Goal: Browse casually

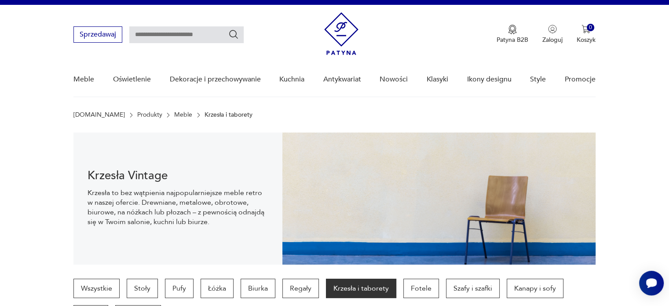
click at [174, 117] on link "Meble" at bounding box center [183, 114] width 18 height 7
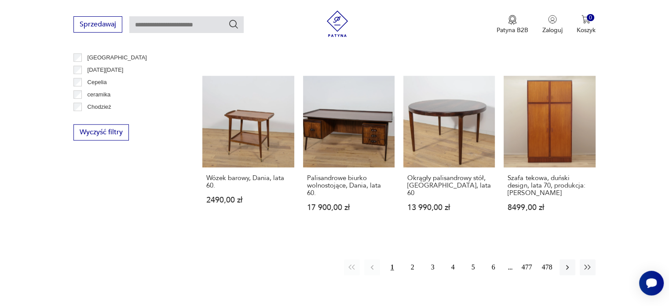
scroll to position [874, 0]
click at [412, 259] on button "2" at bounding box center [413, 267] width 16 height 16
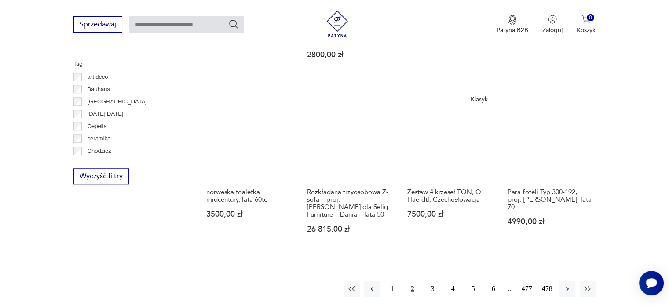
scroll to position [842, 0]
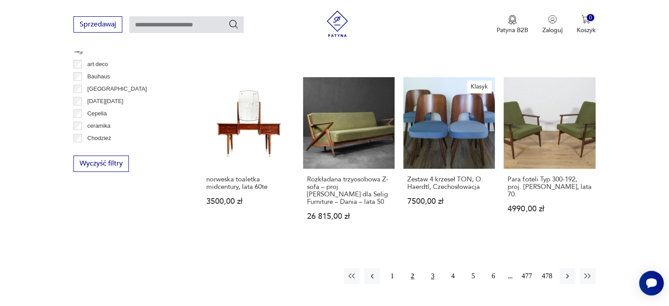
click at [433, 268] on button "3" at bounding box center [433, 276] width 16 height 16
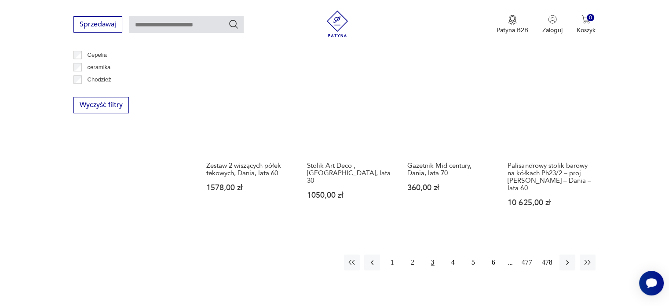
scroll to position [901, 0]
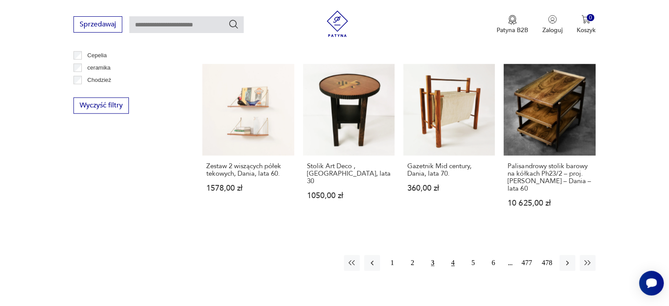
click at [448, 255] on button "4" at bounding box center [453, 263] width 16 height 16
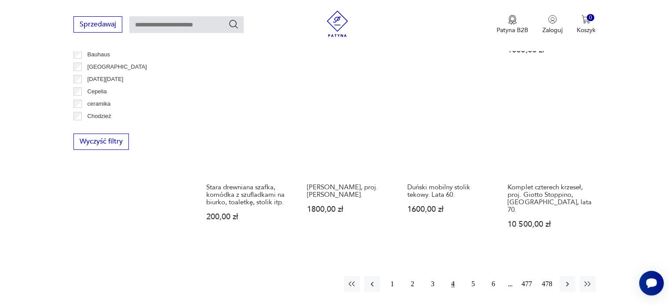
scroll to position [865, 0]
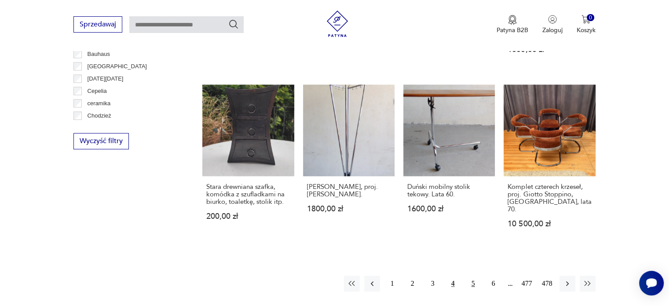
click at [472, 276] on button "5" at bounding box center [474, 284] width 16 height 16
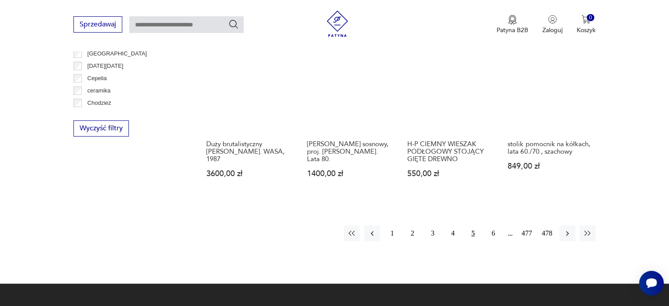
scroll to position [878, 0]
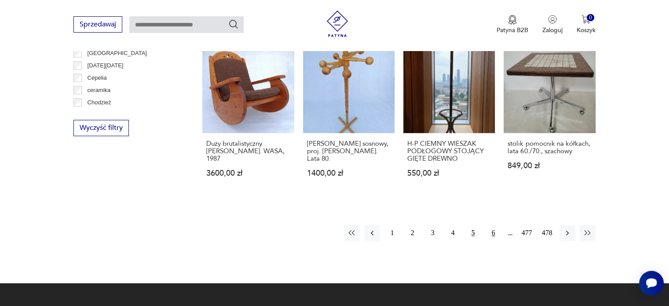
click at [491, 225] on button "6" at bounding box center [494, 233] width 16 height 16
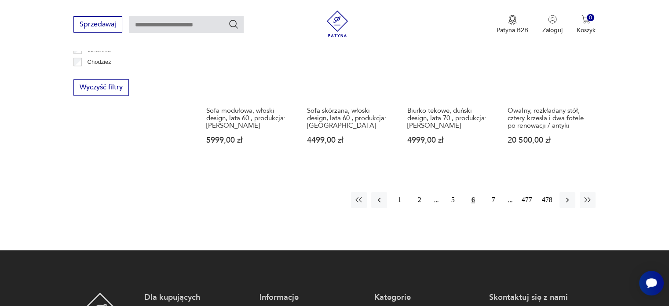
scroll to position [919, 0]
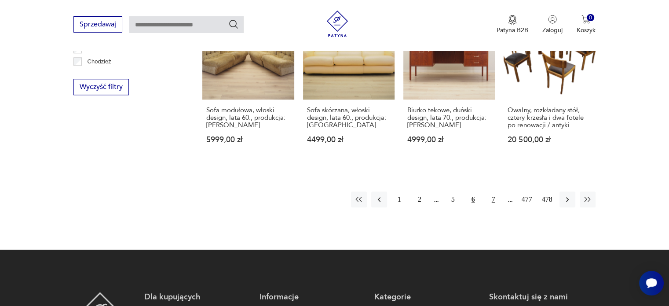
click at [497, 191] on button "7" at bounding box center [494, 199] width 16 height 16
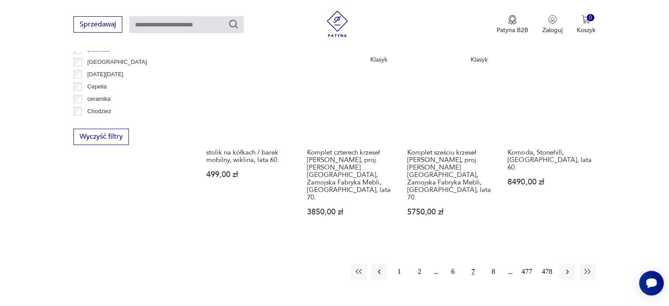
scroll to position [940, 0]
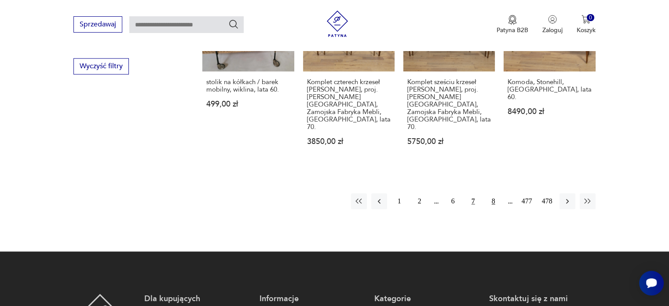
click at [491, 193] on button "8" at bounding box center [494, 201] width 16 height 16
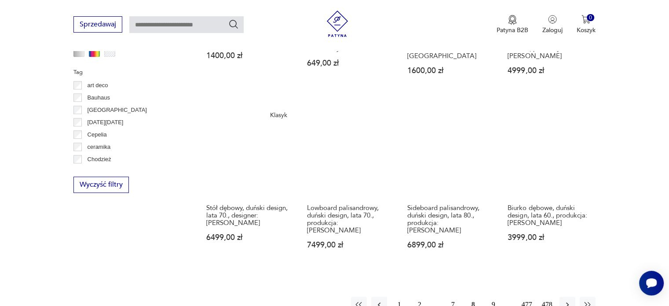
scroll to position [823, 0]
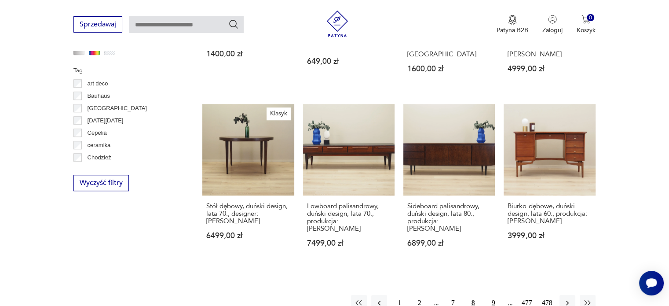
click at [495, 295] on button "9" at bounding box center [494, 303] width 16 height 16
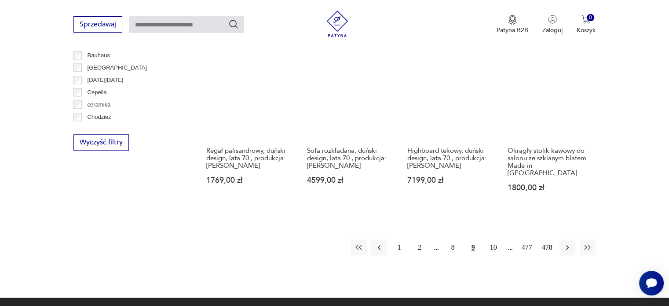
scroll to position [876, 0]
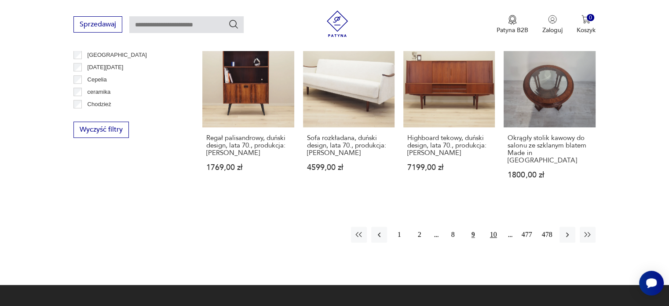
click at [492, 227] on button "10" at bounding box center [494, 235] width 16 height 16
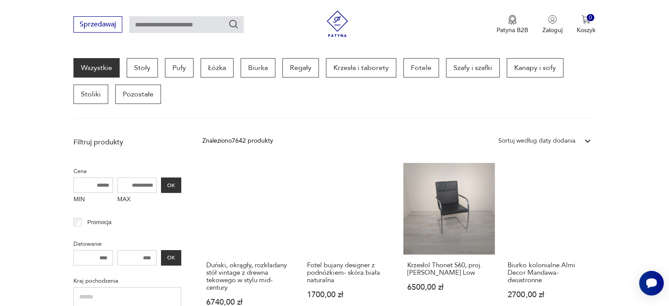
scroll to position [284, 0]
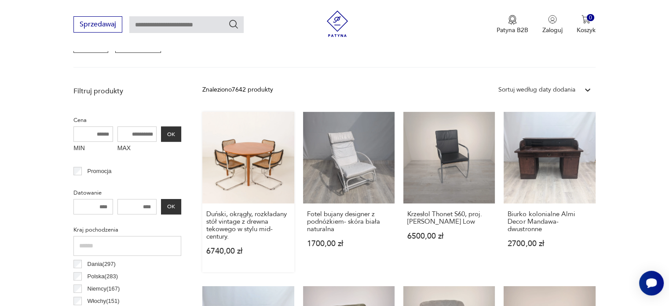
click at [260, 155] on link "Duński, okrągły, rozkładany stół vintage z drewna tekowego w stylu mid-century.…" at bounding box center [248, 192] width 92 height 160
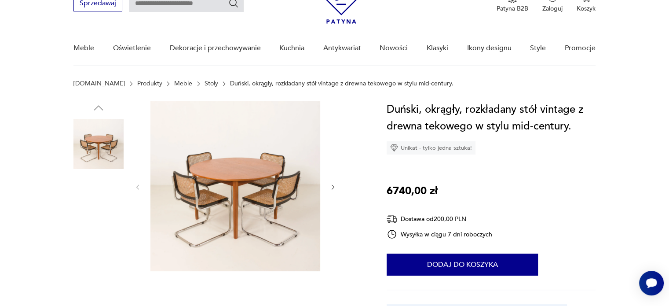
scroll to position [47, 0]
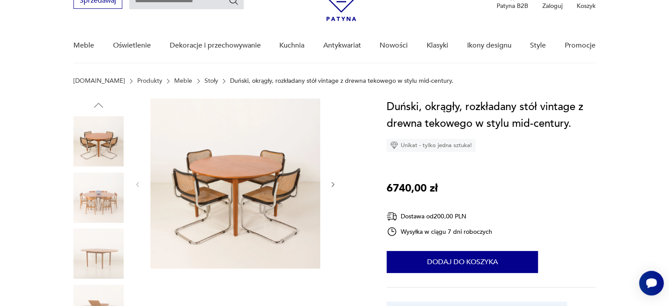
click at [98, 186] on img at bounding box center [99, 198] width 50 height 50
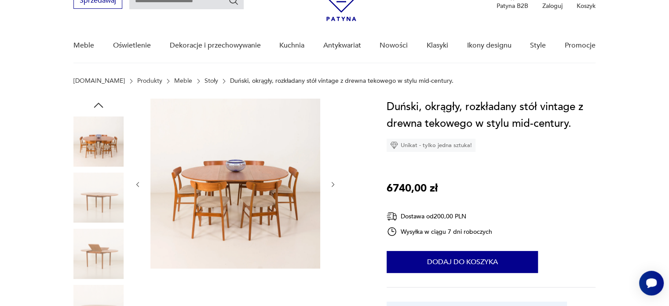
click at [98, 186] on img at bounding box center [99, 198] width 50 height 50
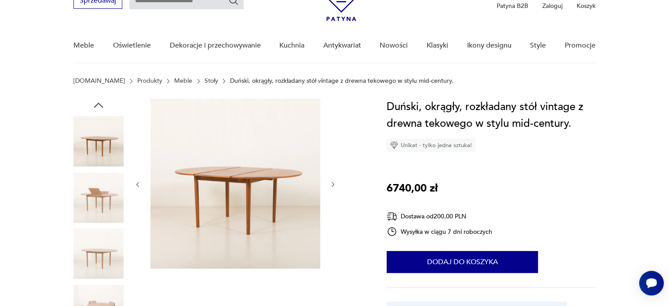
click at [98, 186] on img at bounding box center [99, 198] width 50 height 50
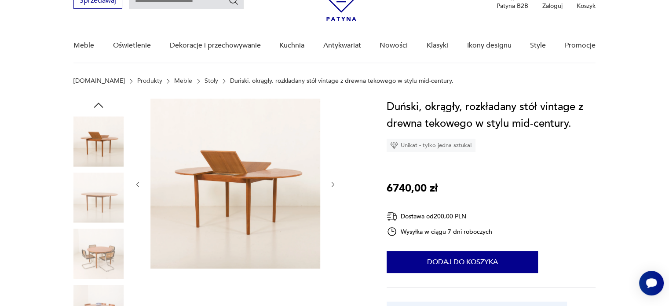
click at [98, 186] on img at bounding box center [99, 198] width 50 height 50
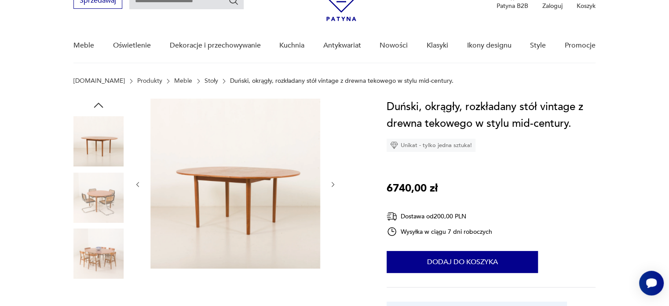
click at [98, 186] on img at bounding box center [99, 198] width 50 height 50
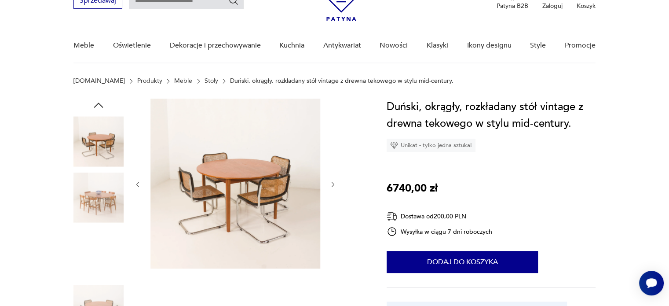
click at [98, 186] on img at bounding box center [99, 198] width 50 height 50
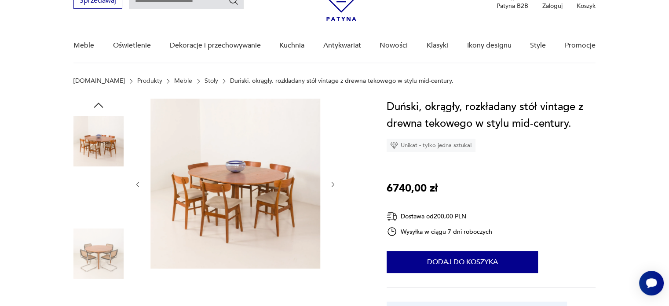
click at [98, 186] on img at bounding box center [99, 198] width 50 height 50
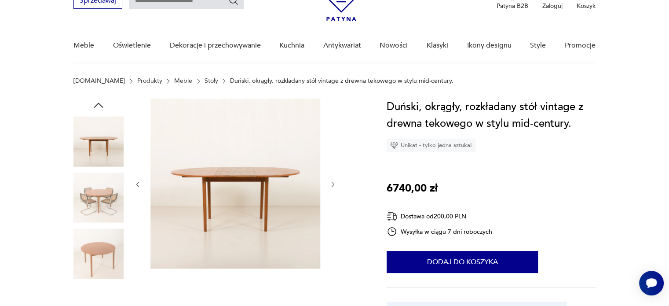
click at [98, 186] on img at bounding box center [99, 198] width 50 height 50
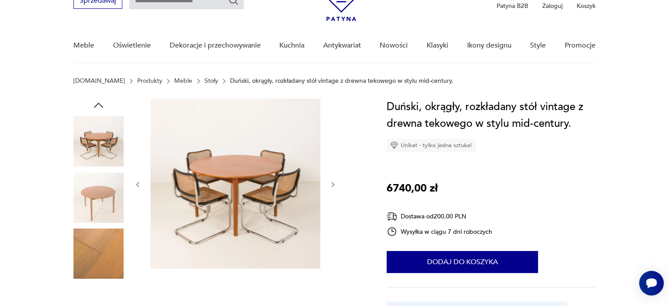
click at [98, 186] on img at bounding box center [99, 198] width 50 height 50
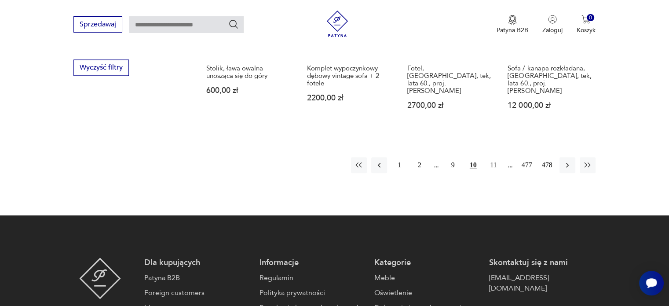
scroll to position [940, 0]
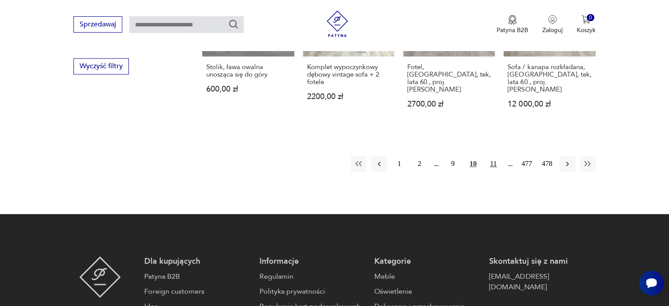
click at [495, 156] on button "11" at bounding box center [494, 164] width 16 height 16
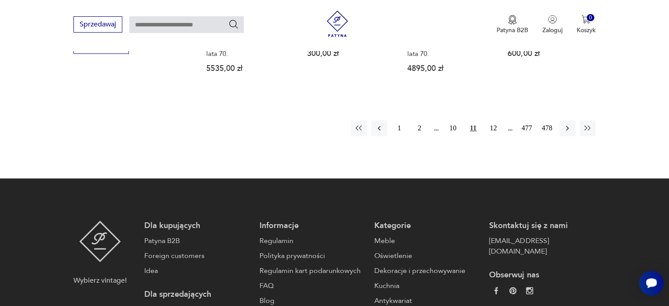
scroll to position [961, 0]
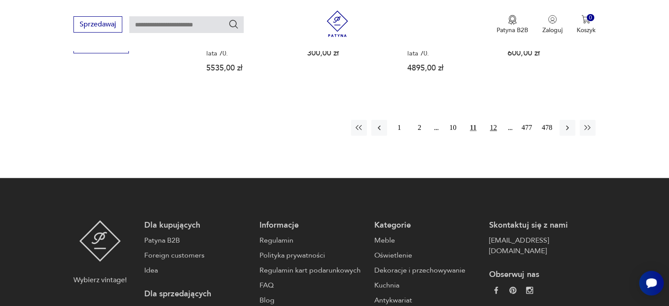
click at [494, 120] on button "12" at bounding box center [494, 128] width 16 height 16
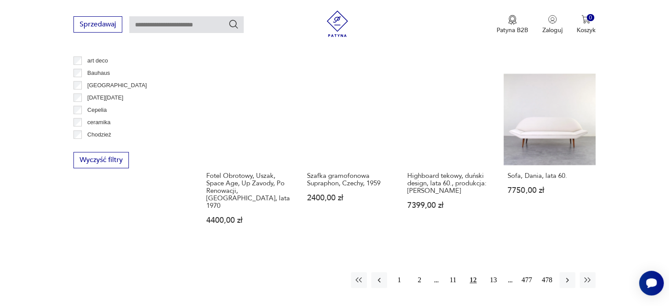
scroll to position [948, 0]
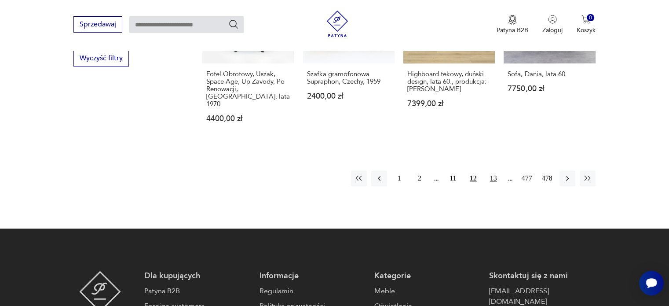
click at [487, 170] on button "13" at bounding box center [494, 178] width 16 height 16
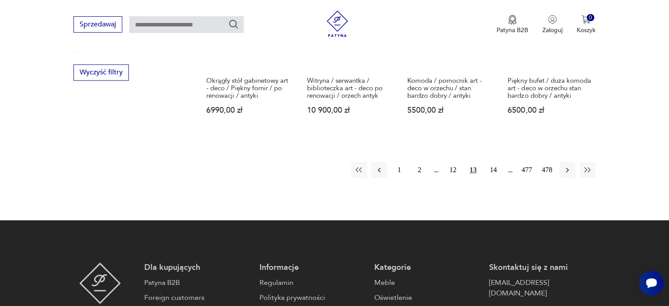
scroll to position [934, 0]
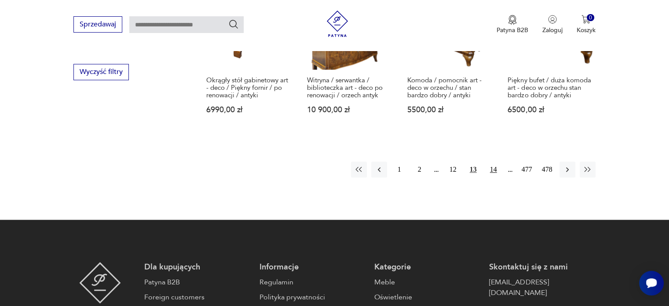
click at [490, 162] on button "14" at bounding box center [494, 170] width 16 height 16
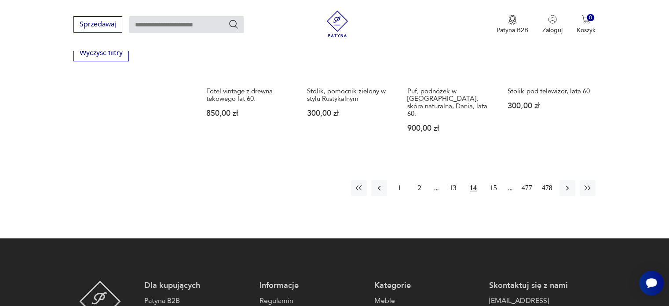
scroll to position [954, 0]
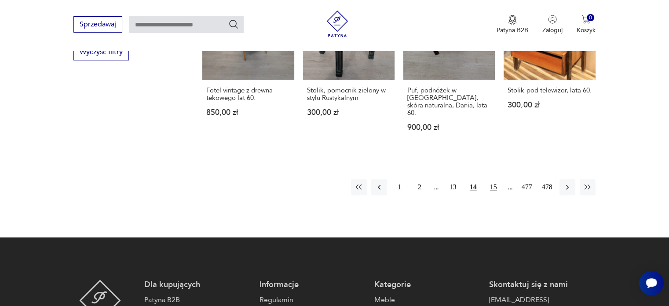
click at [492, 179] on button "15" at bounding box center [494, 187] width 16 height 16
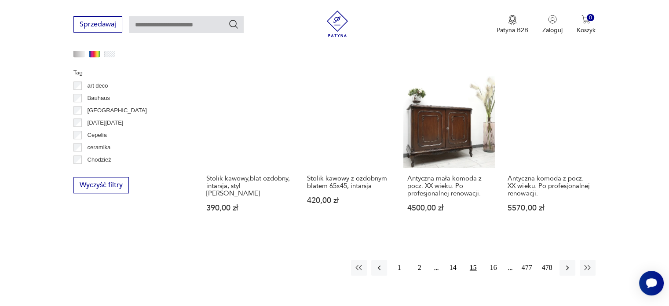
scroll to position [821, 0]
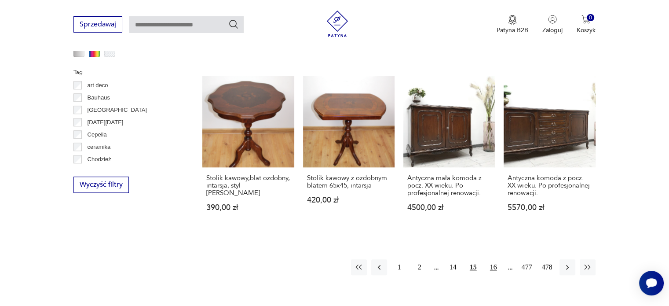
click at [491, 267] on button "16" at bounding box center [494, 267] width 16 height 16
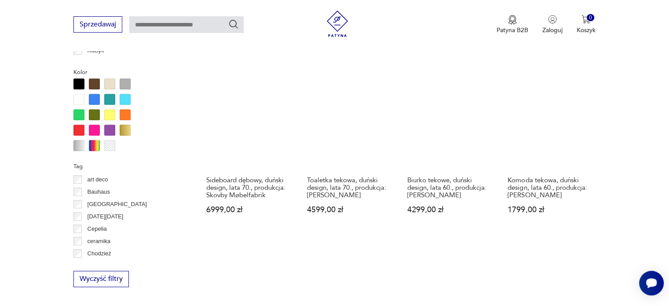
scroll to position [728, 0]
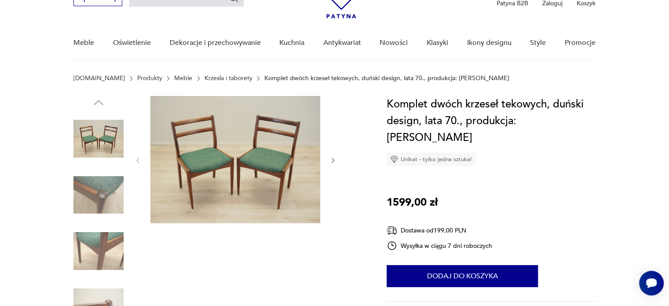
scroll to position [35, 0]
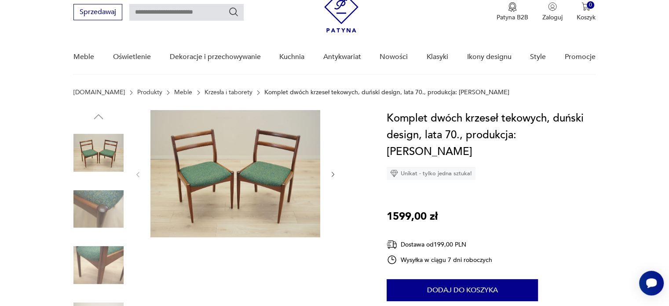
click at [99, 155] on img at bounding box center [99, 153] width 50 height 50
click at [103, 204] on img at bounding box center [99, 209] width 50 height 50
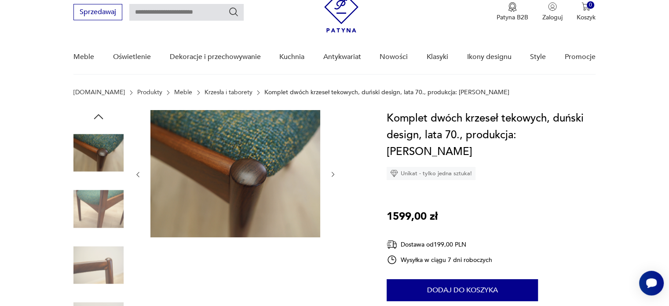
click at [103, 204] on img at bounding box center [99, 209] width 50 height 50
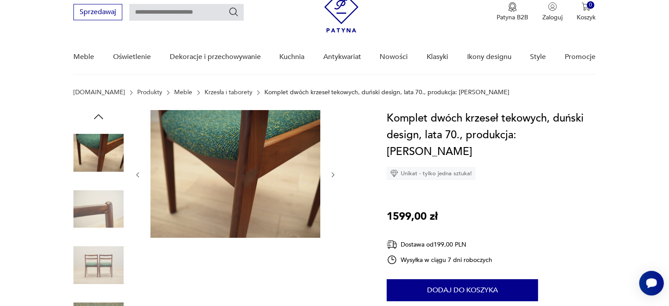
click at [103, 204] on img at bounding box center [99, 209] width 50 height 50
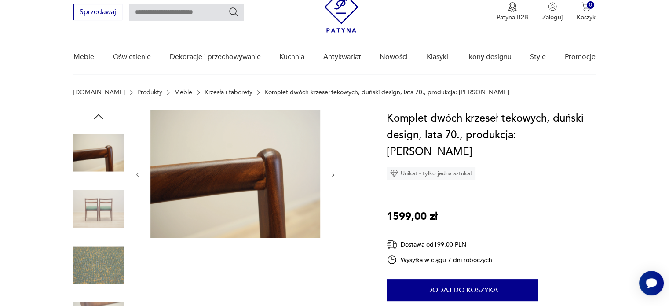
click at [103, 204] on img at bounding box center [99, 209] width 50 height 50
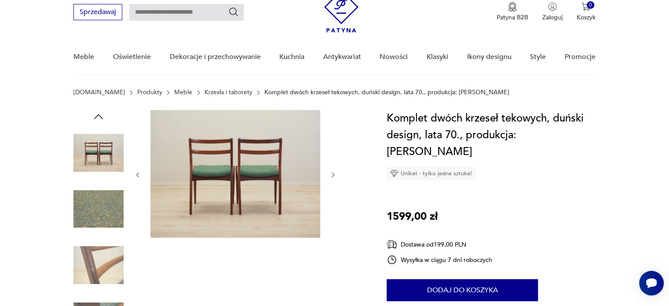
click at [103, 204] on img at bounding box center [99, 209] width 50 height 50
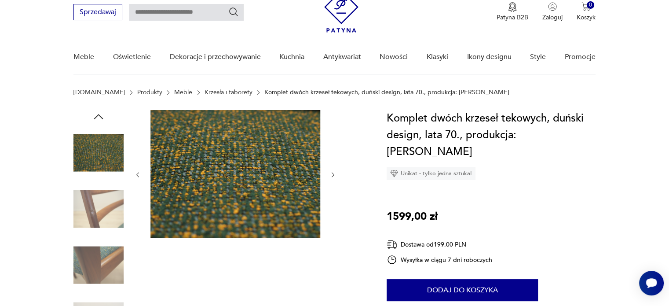
click at [103, 204] on img at bounding box center [99, 209] width 50 height 50
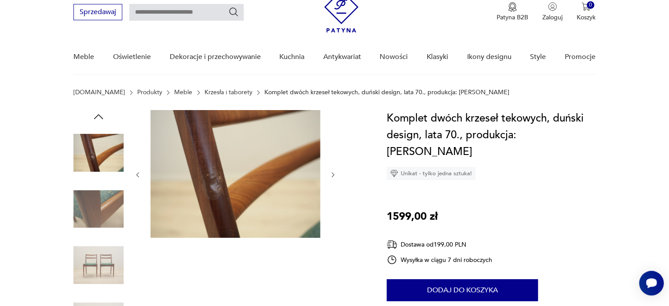
click at [103, 204] on img at bounding box center [99, 209] width 50 height 50
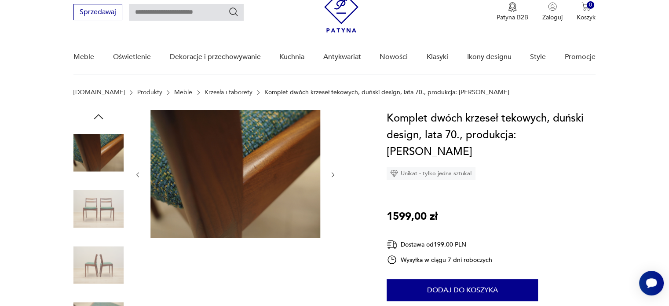
click at [103, 204] on img at bounding box center [99, 209] width 50 height 50
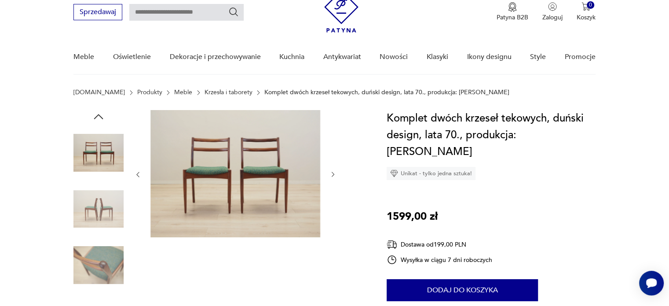
click at [103, 204] on img at bounding box center [99, 209] width 50 height 50
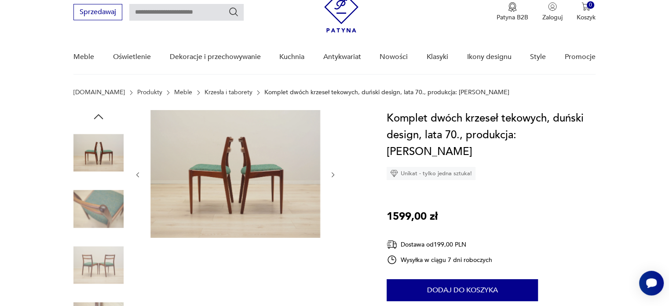
click at [103, 204] on img at bounding box center [99, 209] width 50 height 50
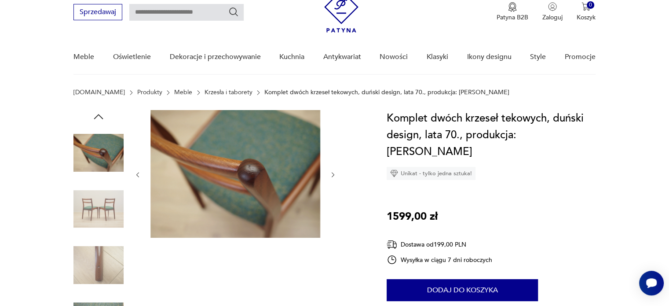
click at [103, 204] on img at bounding box center [99, 209] width 50 height 50
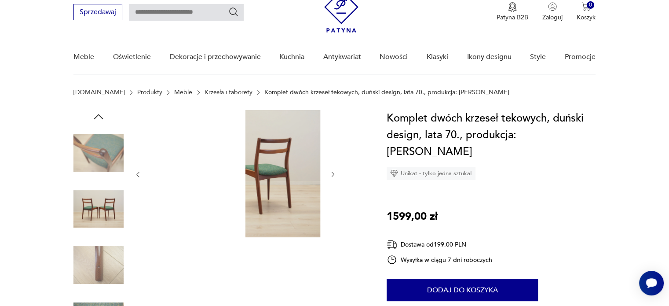
click at [103, 204] on img at bounding box center [99, 209] width 50 height 50
click at [121, 140] on img at bounding box center [99, 153] width 50 height 50
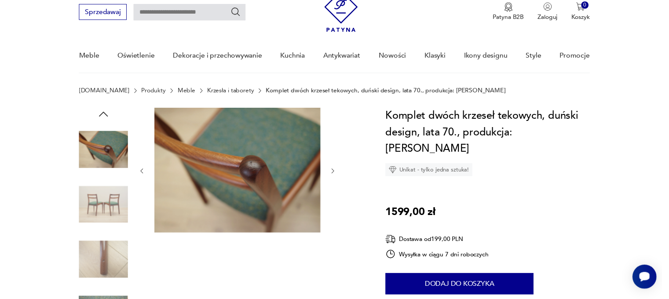
scroll to position [0, 0]
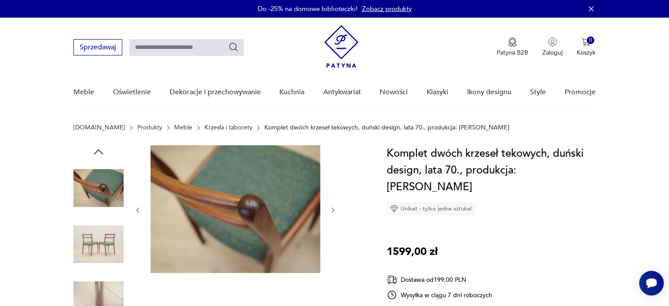
click at [99, 144] on section "[DOMAIN_NAME] Produkty Meble Krzesła i taborety Komplet dwóch krzeseł tekowych,…" at bounding box center [334, 134] width 669 height 21
click at [98, 157] on icon "button" at bounding box center [98, 151] width 13 height 13
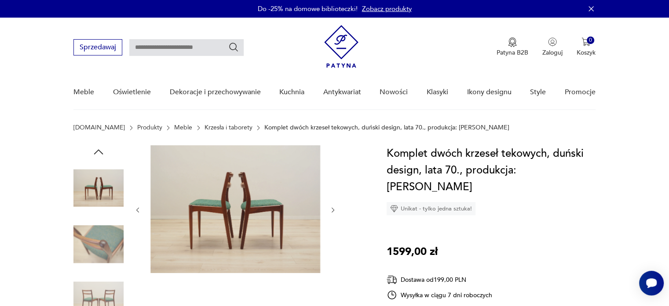
click at [98, 157] on icon "button" at bounding box center [98, 151] width 13 height 13
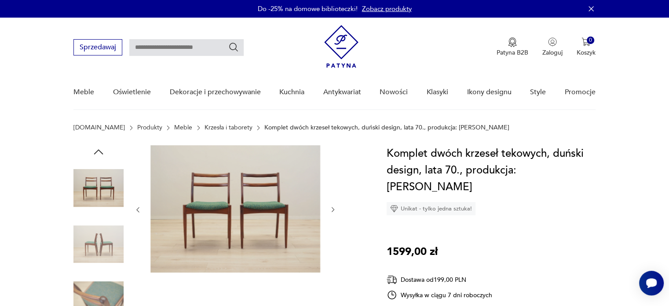
click at [99, 150] on icon "button" at bounding box center [98, 151] width 9 height 5
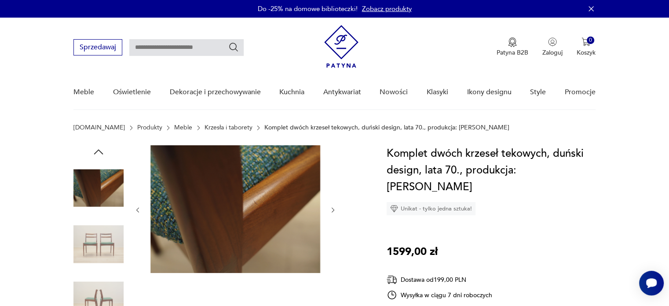
click at [108, 186] on img at bounding box center [99, 188] width 50 height 50
click at [103, 149] on icon "button" at bounding box center [98, 151] width 13 height 13
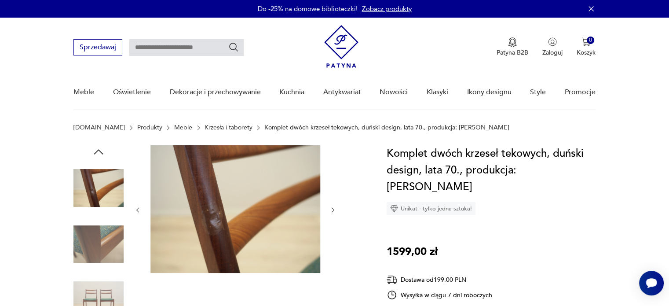
click at [97, 146] on icon "button" at bounding box center [98, 151] width 13 height 13
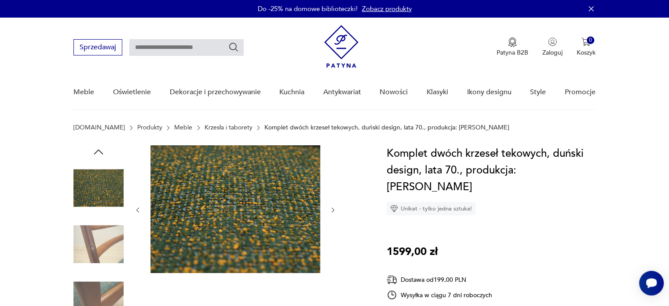
click at [97, 146] on icon "button" at bounding box center [98, 151] width 13 height 13
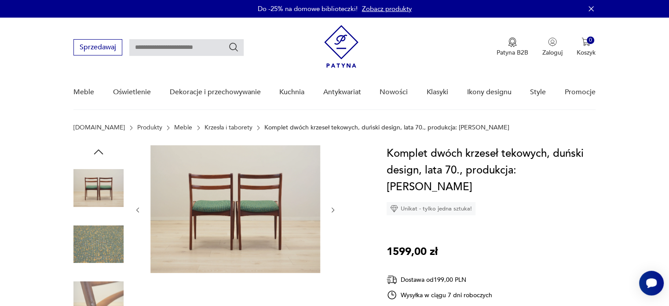
click at [97, 146] on icon "button" at bounding box center [98, 151] width 13 height 13
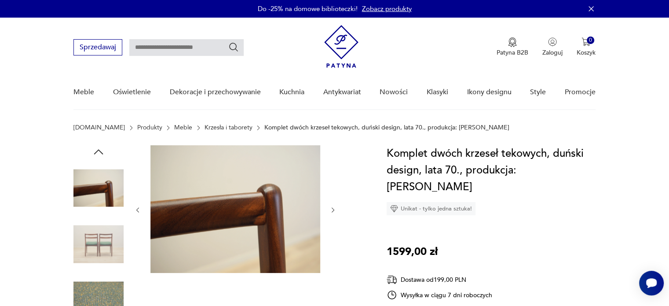
click at [97, 146] on icon "button" at bounding box center [98, 151] width 13 height 13
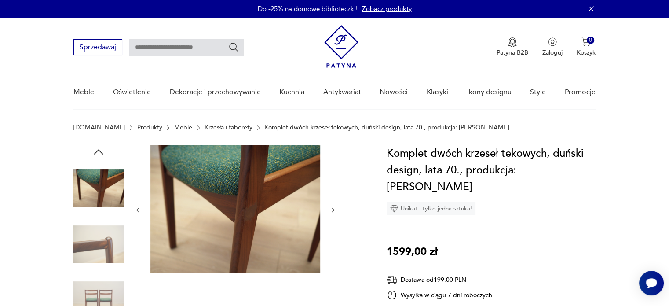
click at [97, 146] on icon "button" at bounding box center [98, 151] width 13 height 13
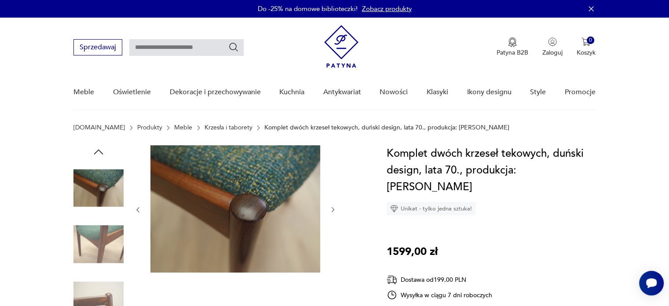
click at [97, 146] on icon "button" at bounding box center [98, 151] width 13 height 13
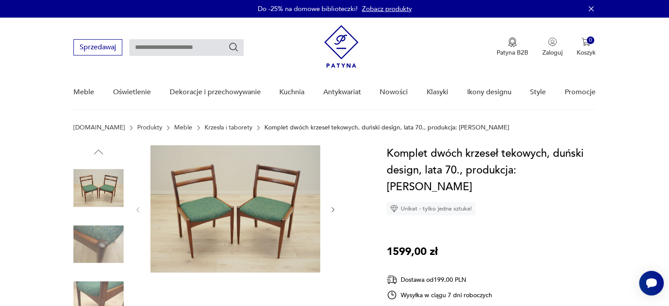
click at [92, 198] on img at bounding box center [99, 188] width 50 height 50
click at [111, 246] on img at bounding box center [99, 244] width 50 height 50
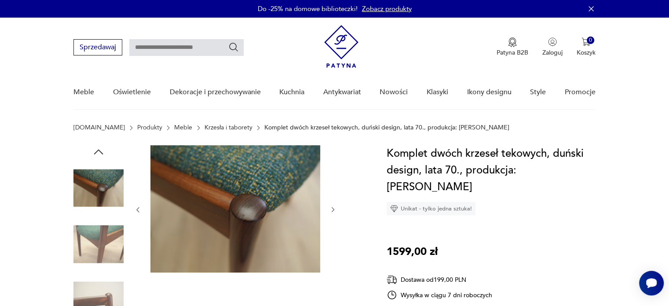
click at [210, 182] on img at bounding box center [236, 208] width 170 height 127
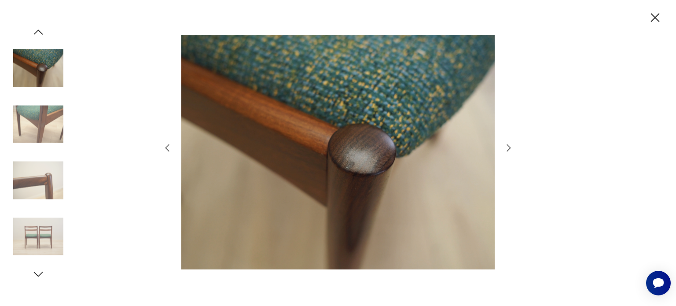
click at [53, 59] on img at bounding box center [38, 68] width 50 height 50
click at [26, 120] on img at bounding box center [38, 124] width 50 height 50
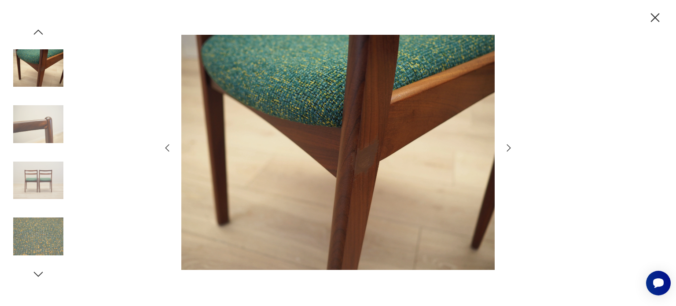
click at [662, 17] on icon "button" at bounding box center [654, 17] width 15 height 15
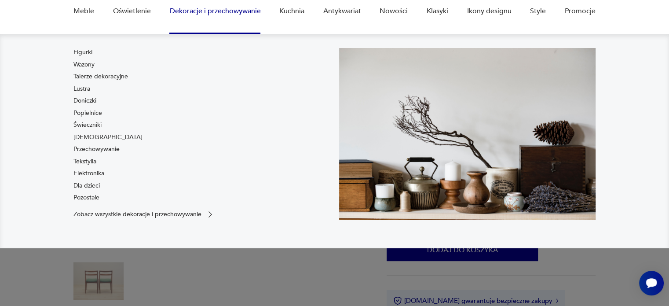
scroll to position [85, 0]
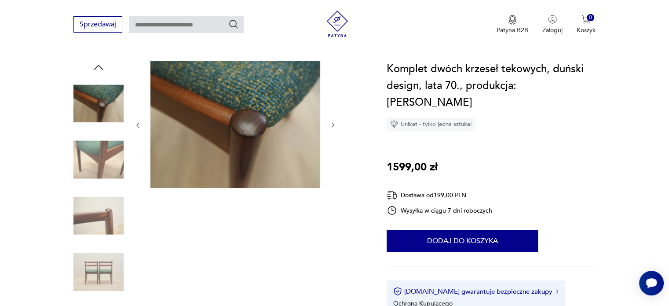
click at [103, 214] on img at bounding box center [99, 216] width 50 height 50
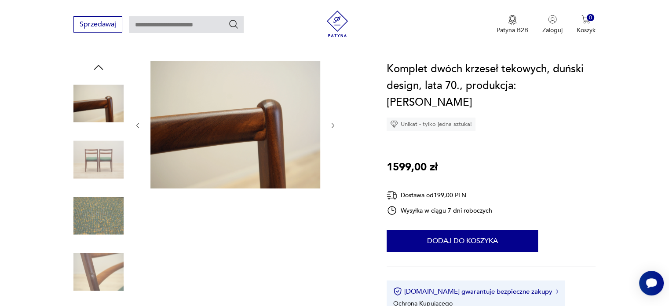
click at [104, 247] on img at bounding box center [99, 272] width 50 height 50
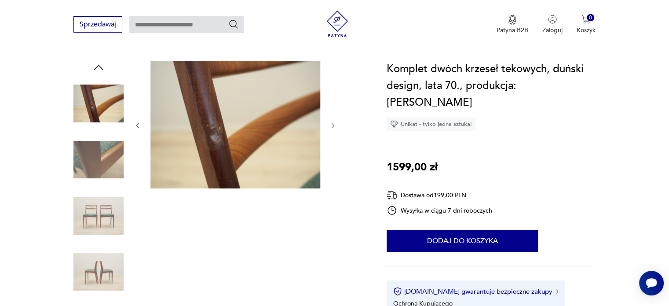
click at [103, 224] on img at bounding box center [99, 216] width 50 height 50
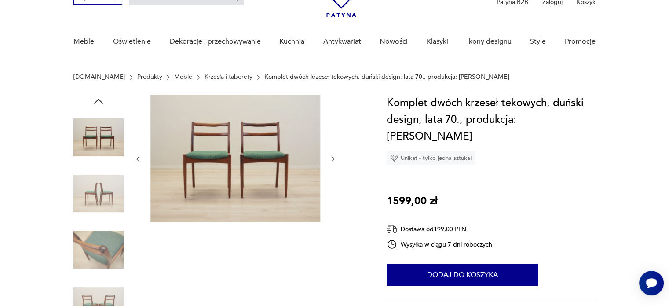
scroll to position [51, 0]
click at [104, 225] on img at bounding box center [99, 249] width 50 height 50
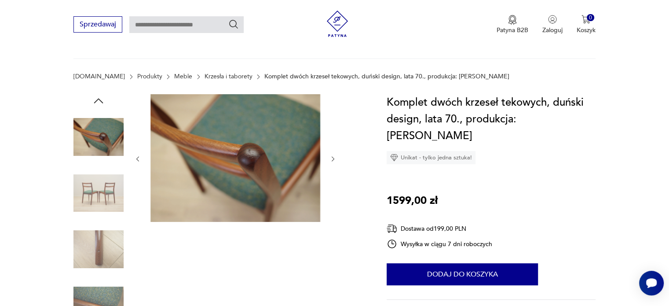
scroll to position [125, 0]
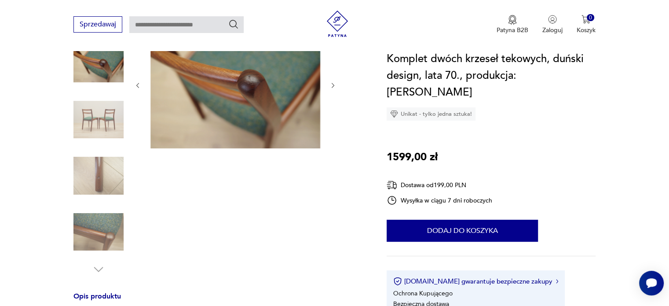
click at [90, 225] on img at bounding box center [99, 232] width 50 height 50
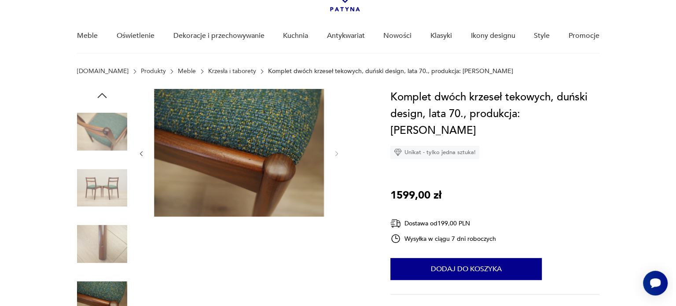
scroll to position [55, 0]
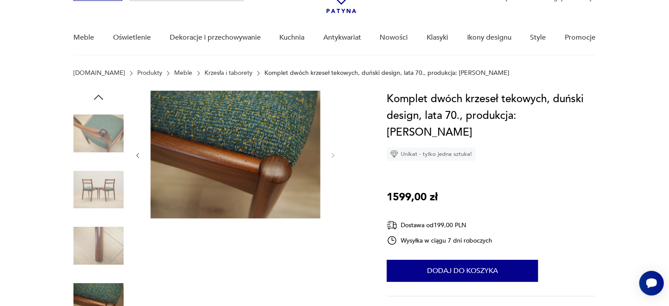
click at [232, 127] on img at bounding box center [236, 155] width 170 height 128
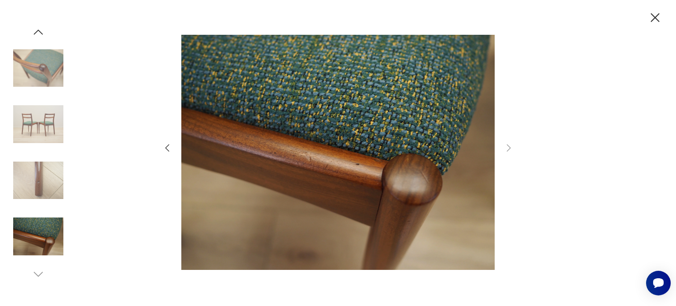
click at [658, 19] on icon "button" at bounding box center [654, 17] width 15 height 15
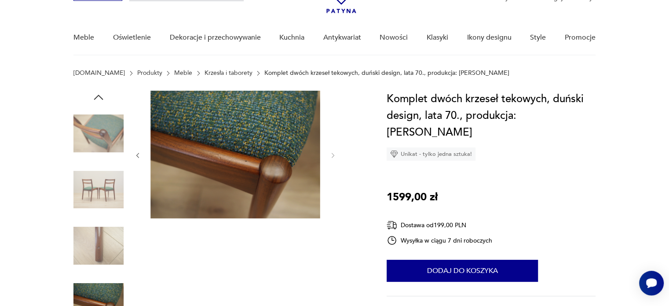
scroll to position [19, 0]
